Goal: Book appointment/travel/reservation

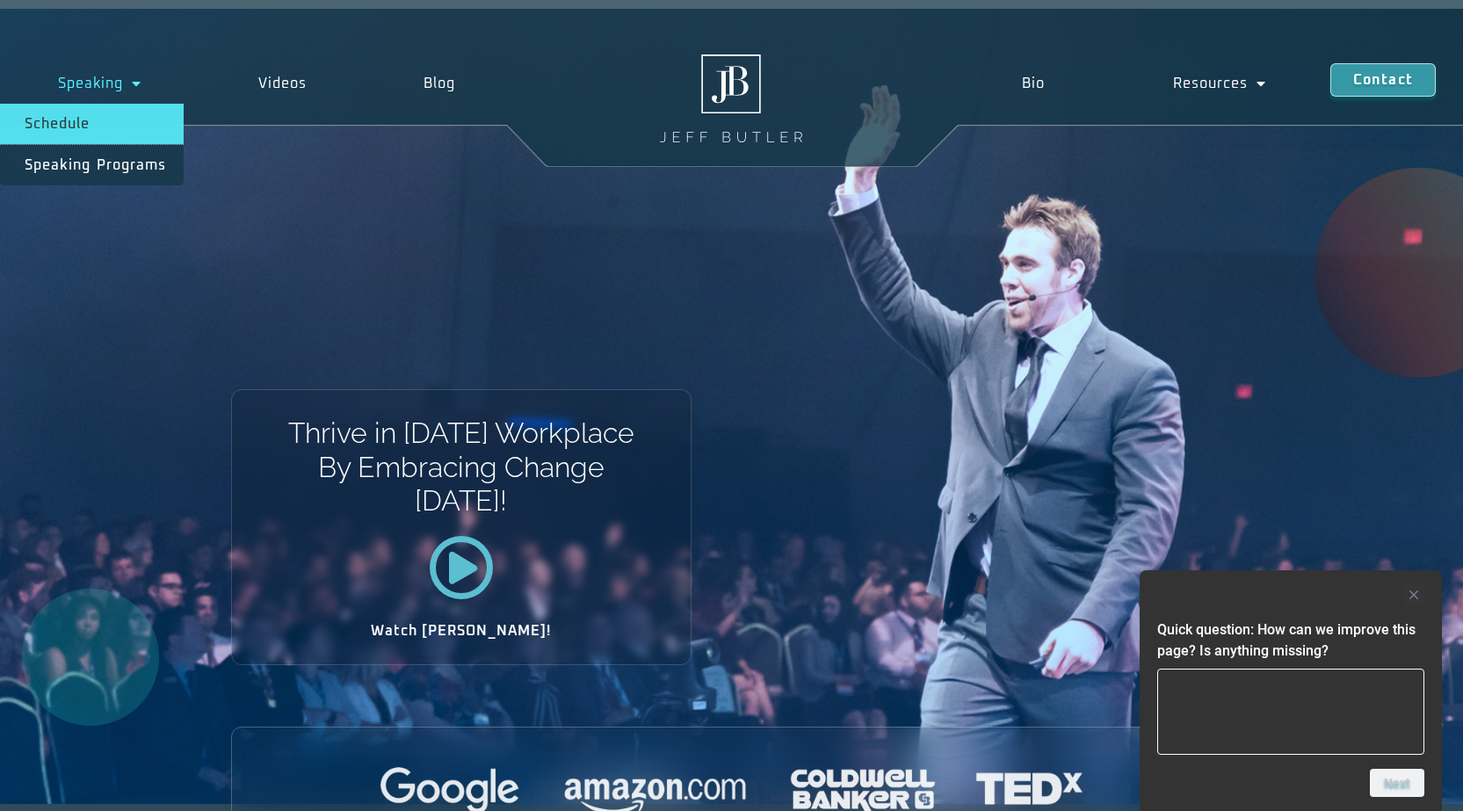
click at [108, 111] on link "Schedule" at bounding box center [92, 124] width 184 height 40
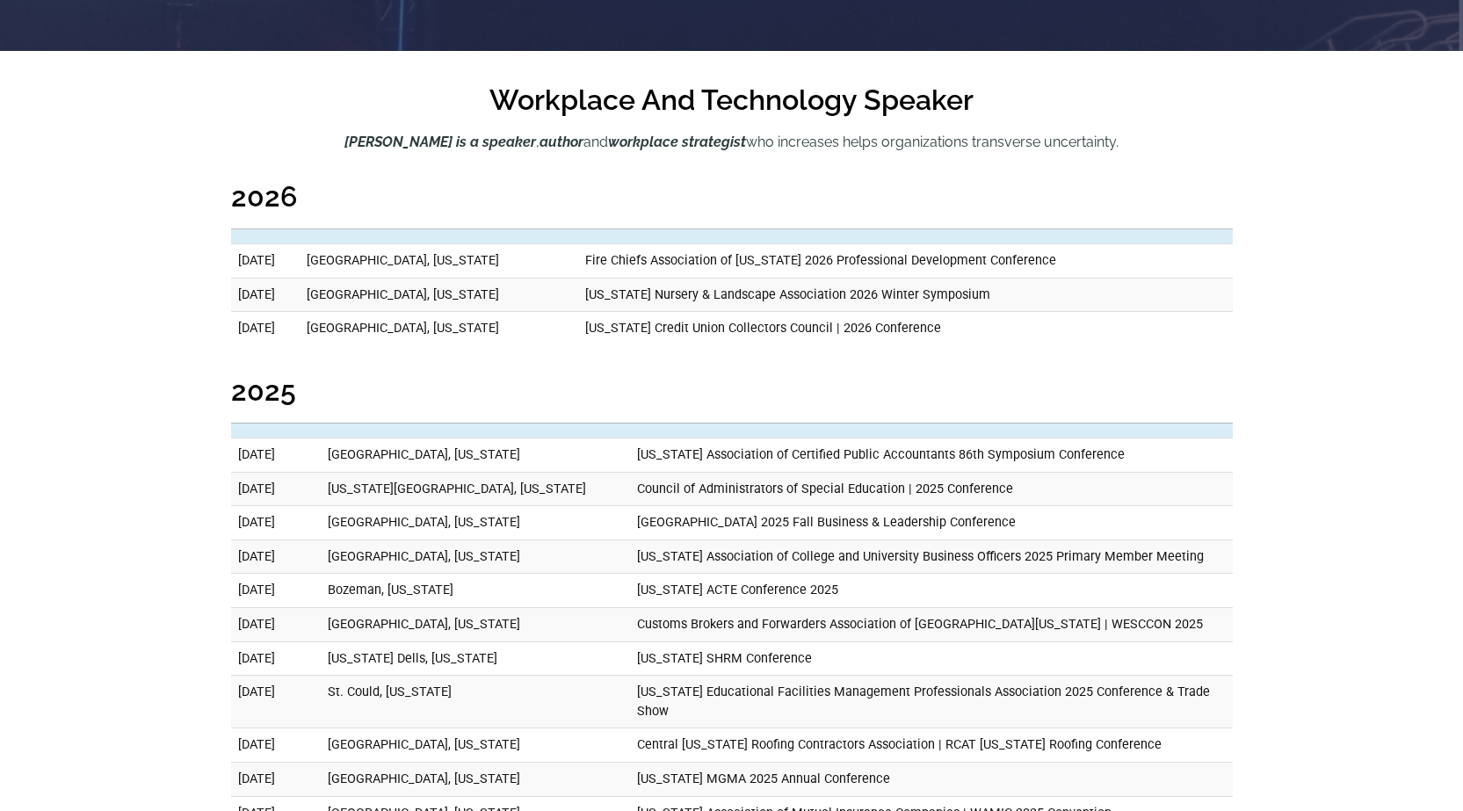
scroll to position [703, 0]
